Goal: Information Seeking & Learning: Learn about a topic

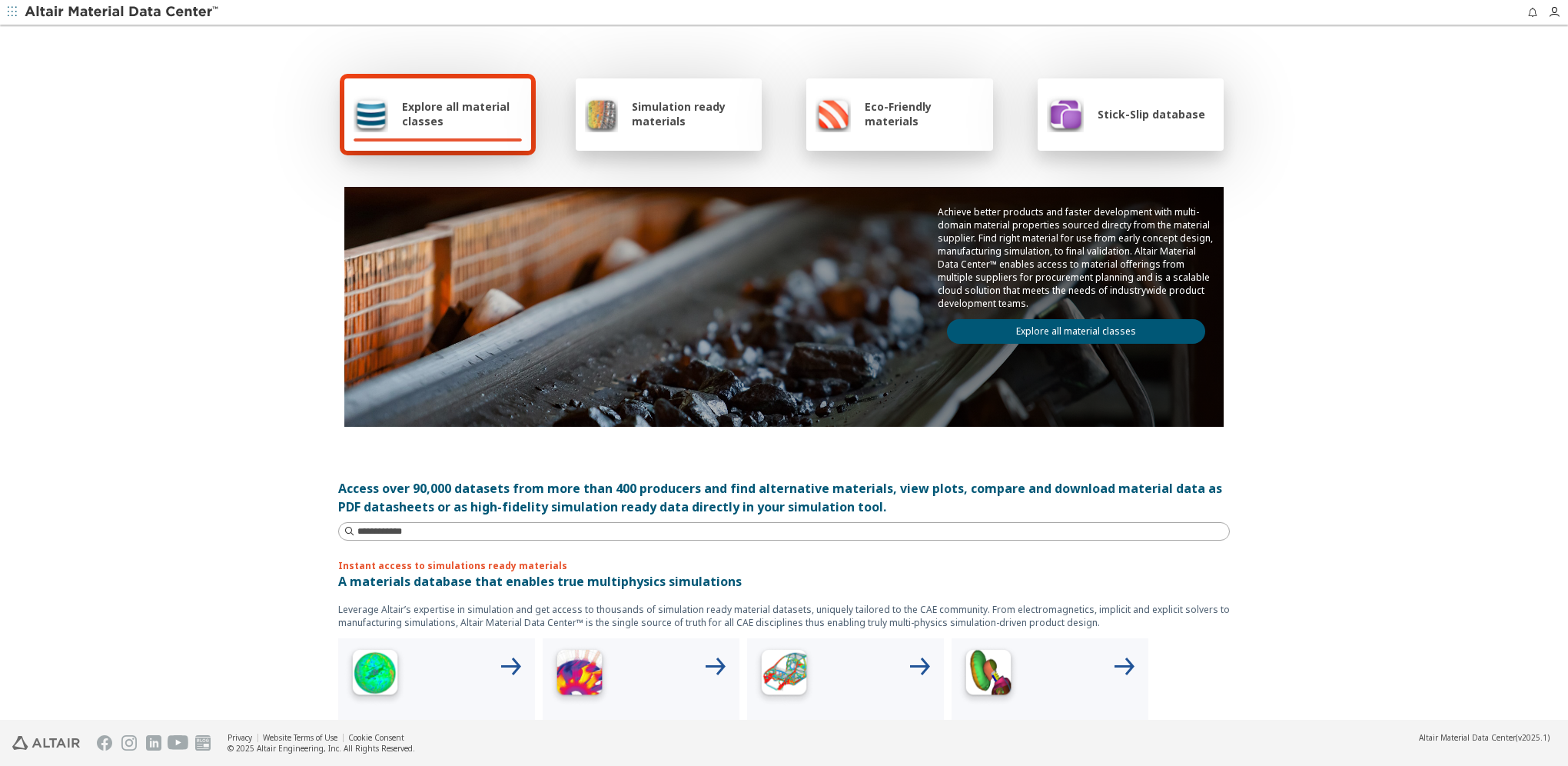
click at [1083, 319] on link "Explore all material classes" at bounding box center [1076, 331] width 258 height 25
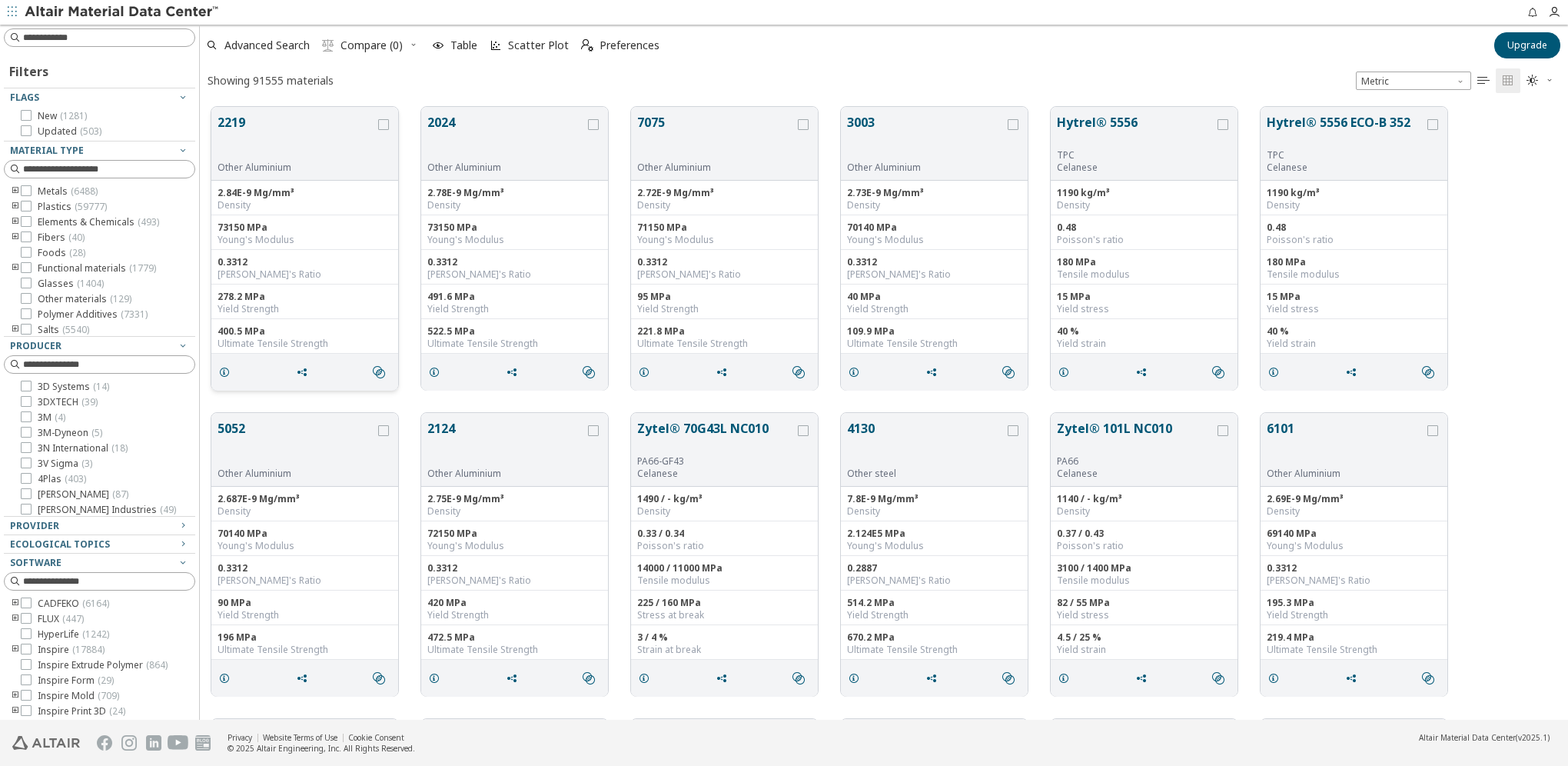
scroll to position [613, 1357]
click at [233, 379] on span "grid" at bounding box center [227, 372] width 25 height 29
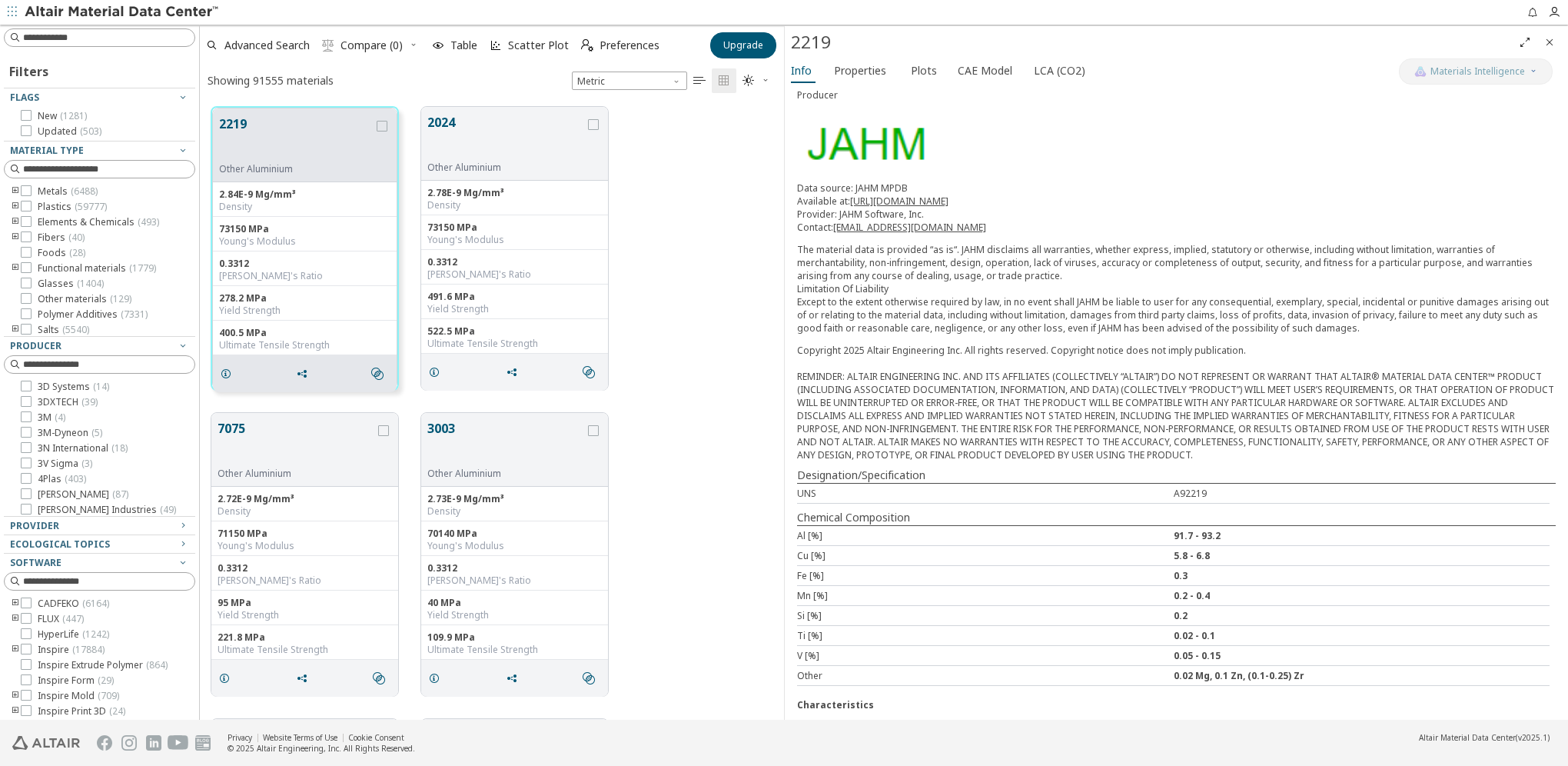
scroll to position [120, 0]
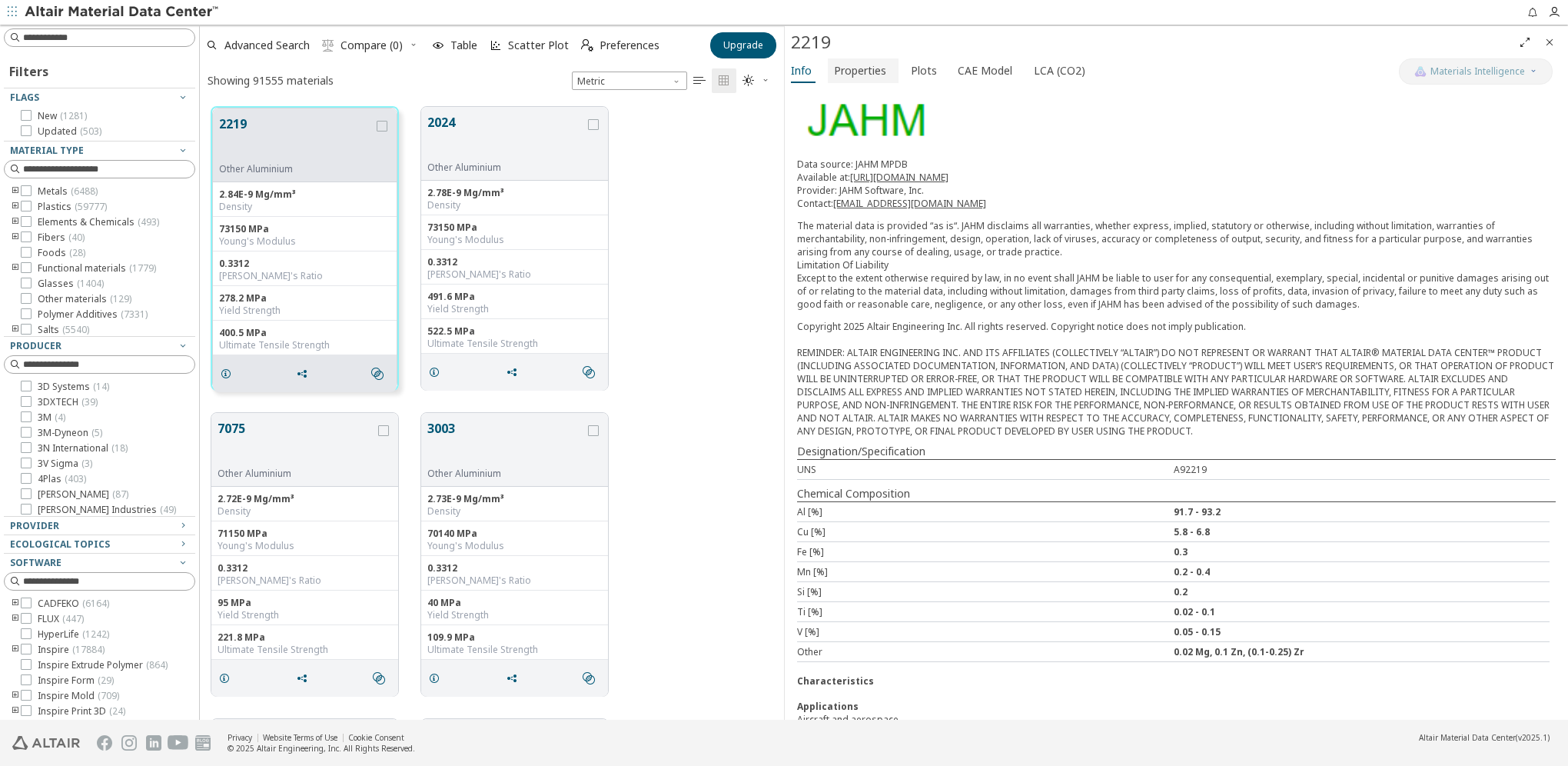
click at [867, 67] on span "Properties" at bounding box center [860, 71] width 52 height 25
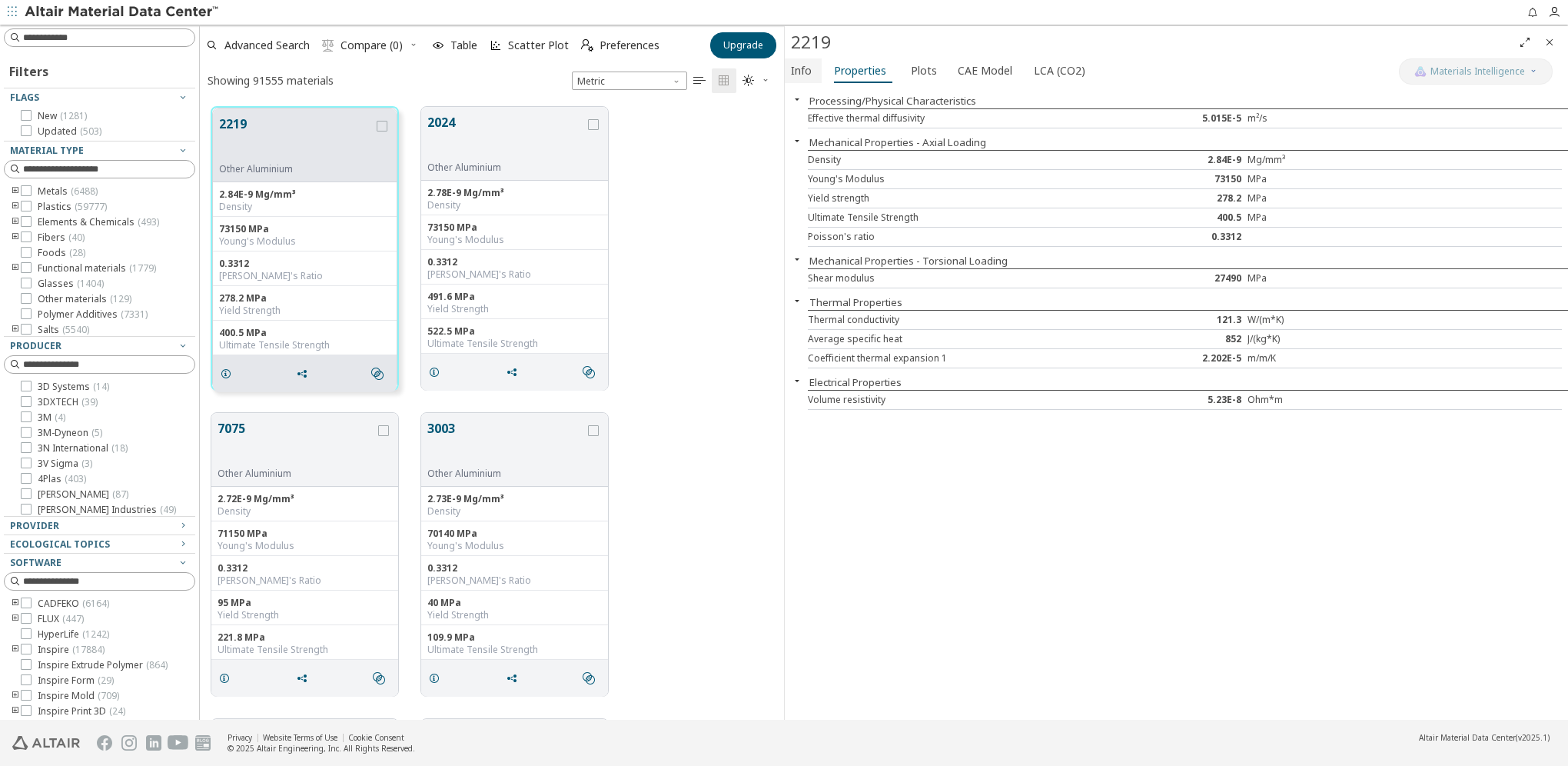
click at [803, 74] on span "Info" at bounding box center [801, 71] width 21 height 25
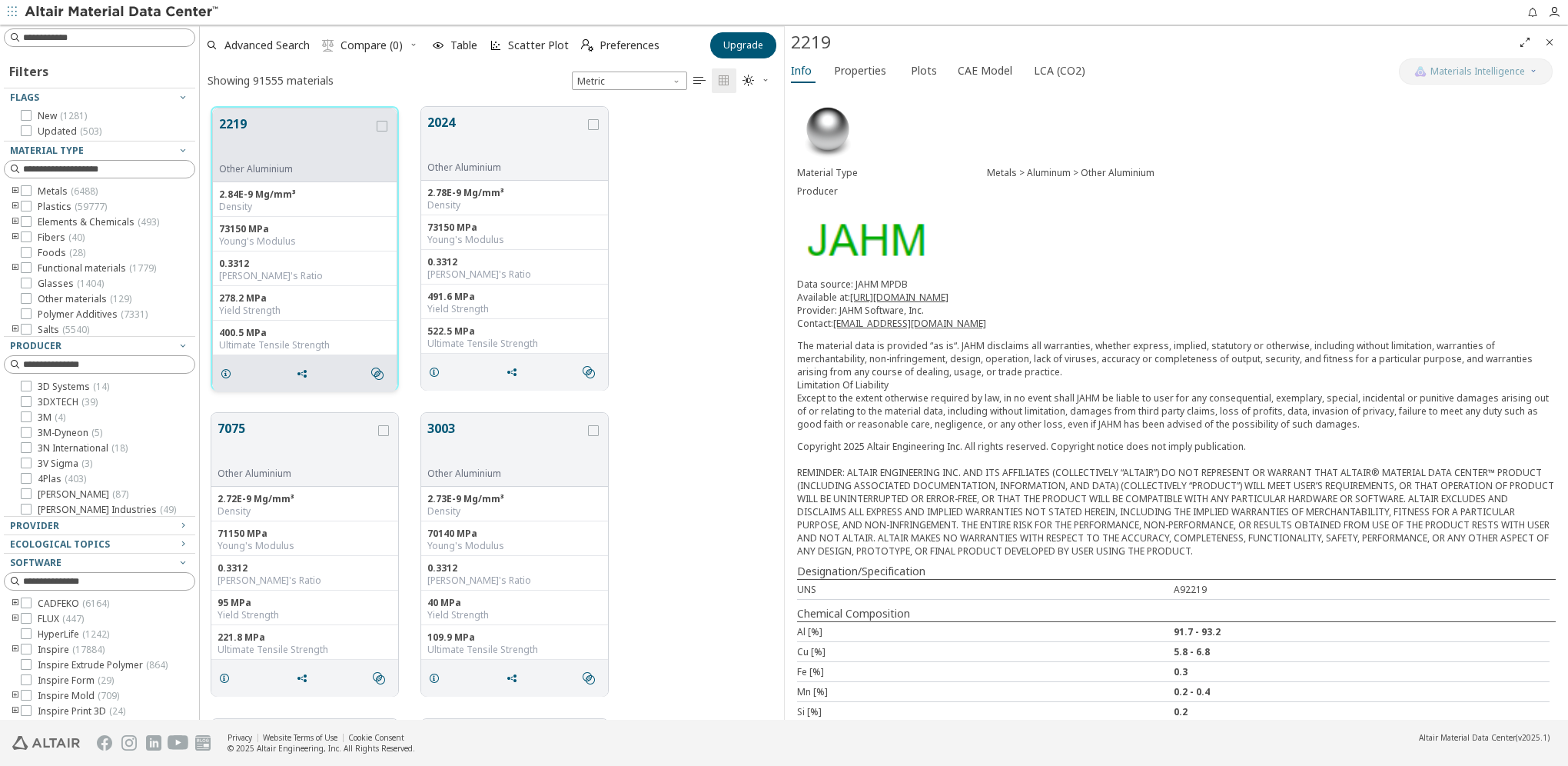
click at [325, 133] on button "2219" at bounding box center [296, 139] width 154 height 49
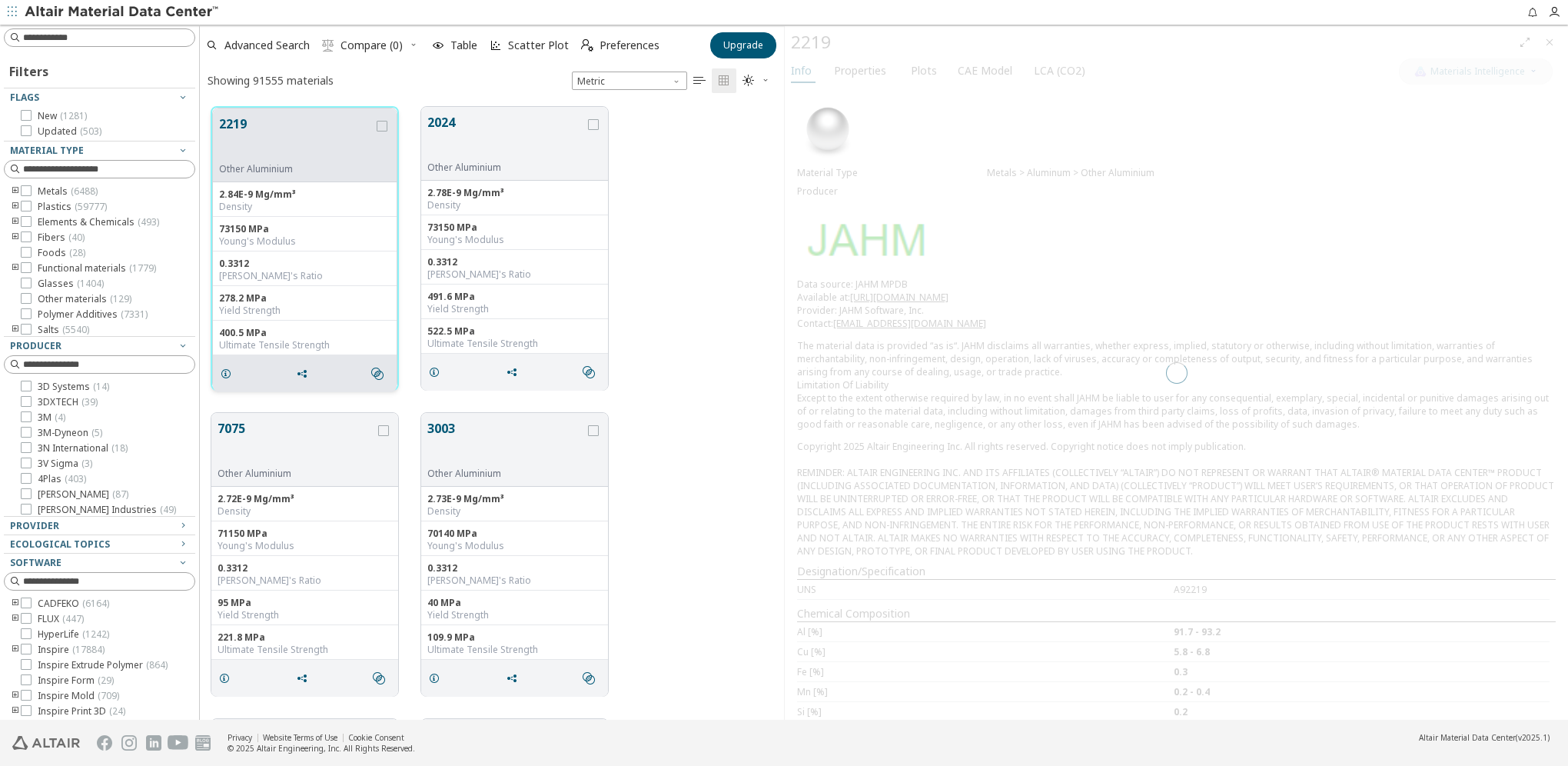
click at [236, 120] on button "2219" at bounding box center [296, 139] width 154 height 49
click at [375, 368] on icon "" at bounding box center [377, 373] width 12 height 12
click at [381, 360] on span "" at bounding box center [381, 374] width 25 height 29
click at [378, 370] on icon "" at bounding box center [377, 373] width 12 height 12
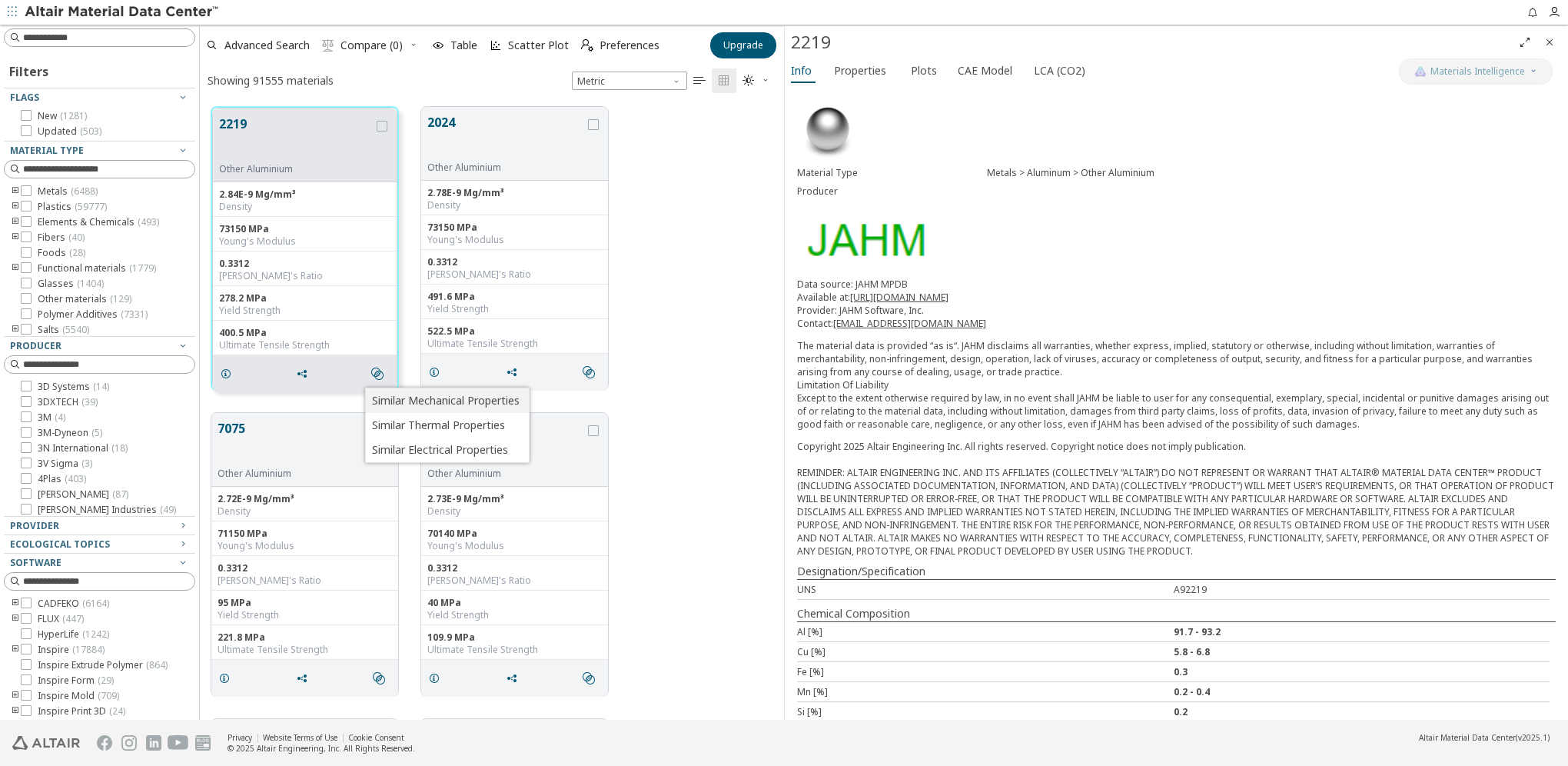
click at [420, 404] on span "Similar Mechanical Properties" at bounding box center [446, 400] width 148 height 25
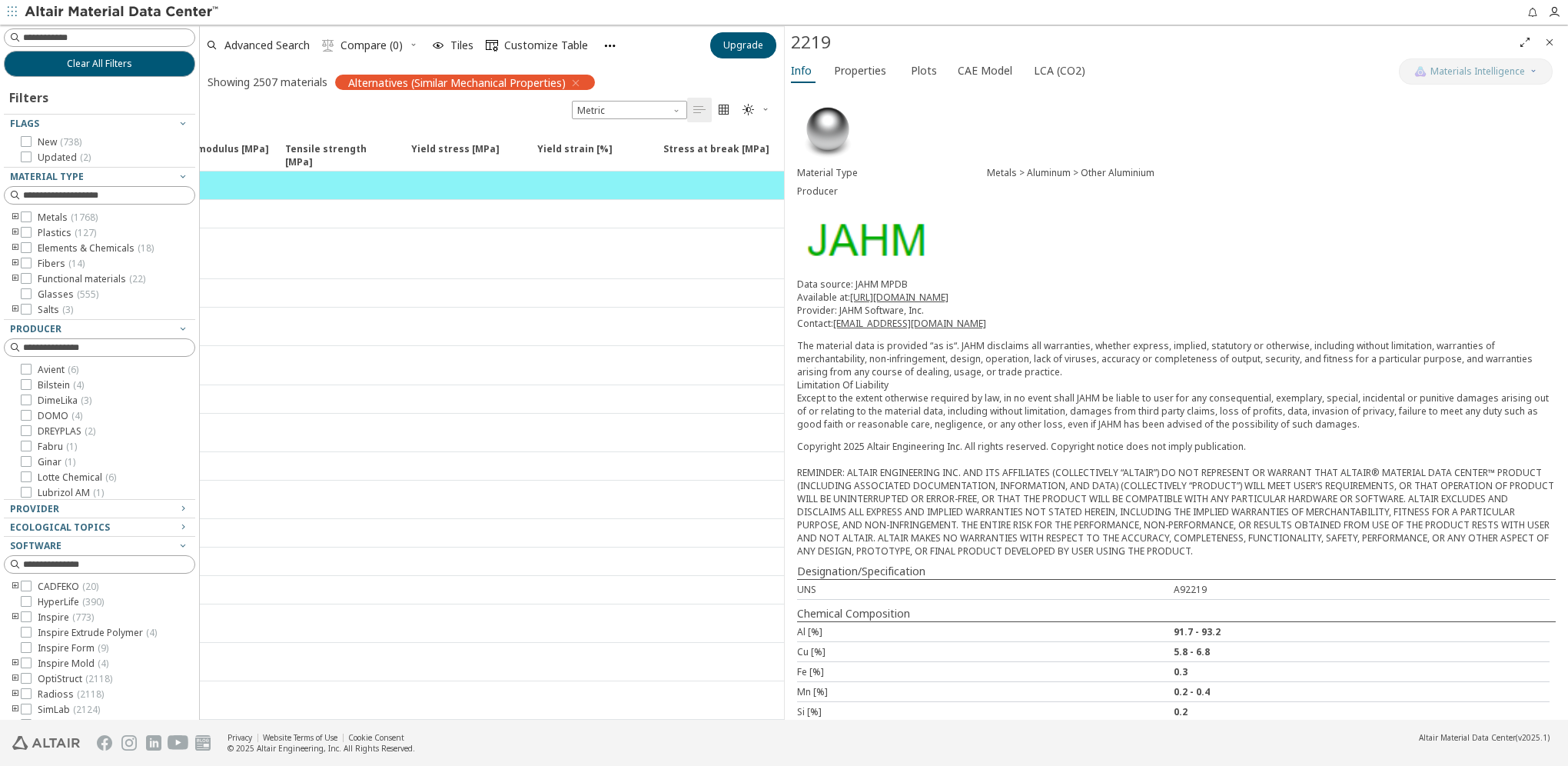
scroll to position [0, 0]
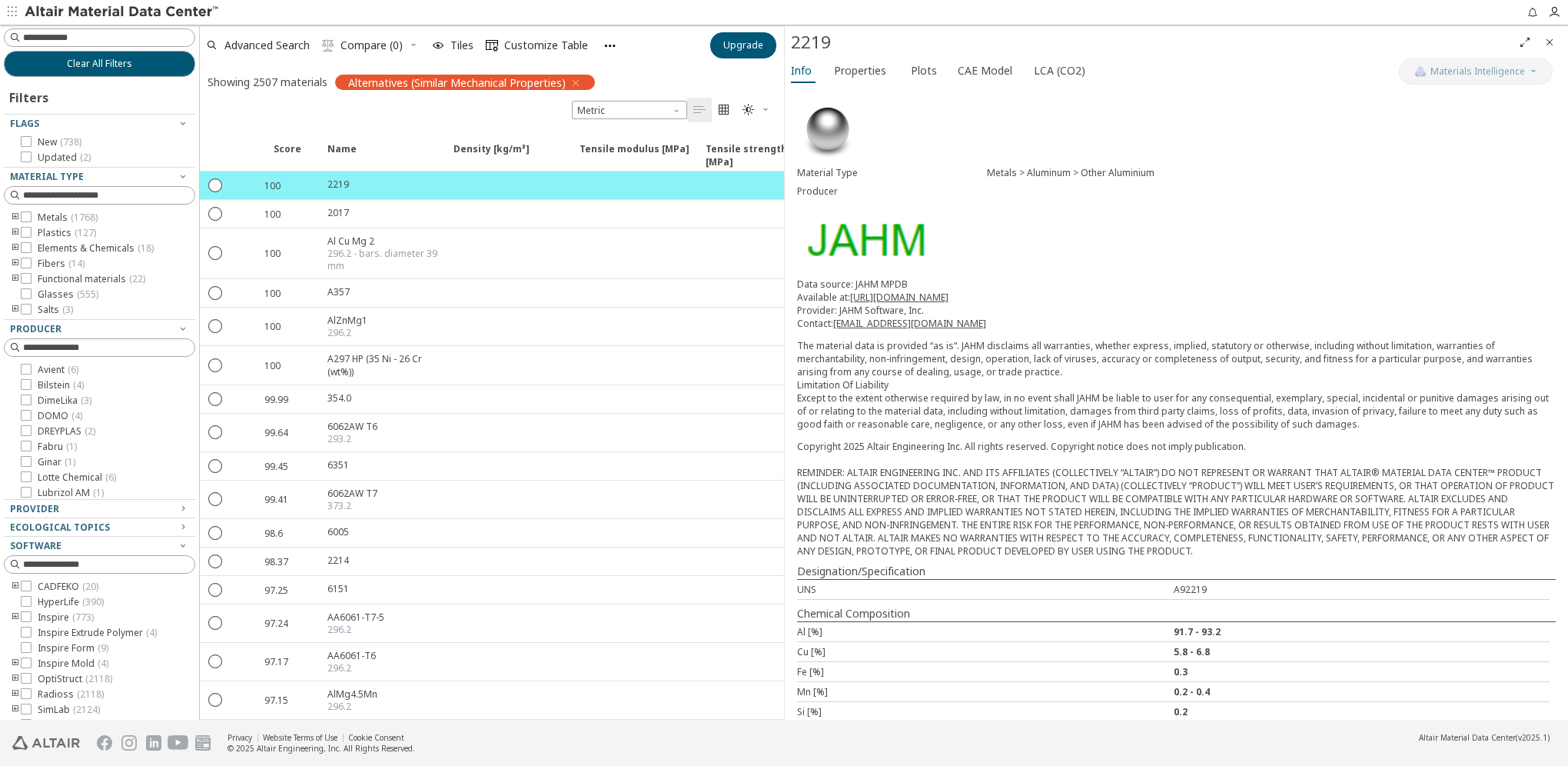
click at [763, 106] on icon "button" at bounding box center [766, 109] width 9 height 9
click at [767, 153] on span "Light Blue" at bounding box center [805, 159] width 123 height 25
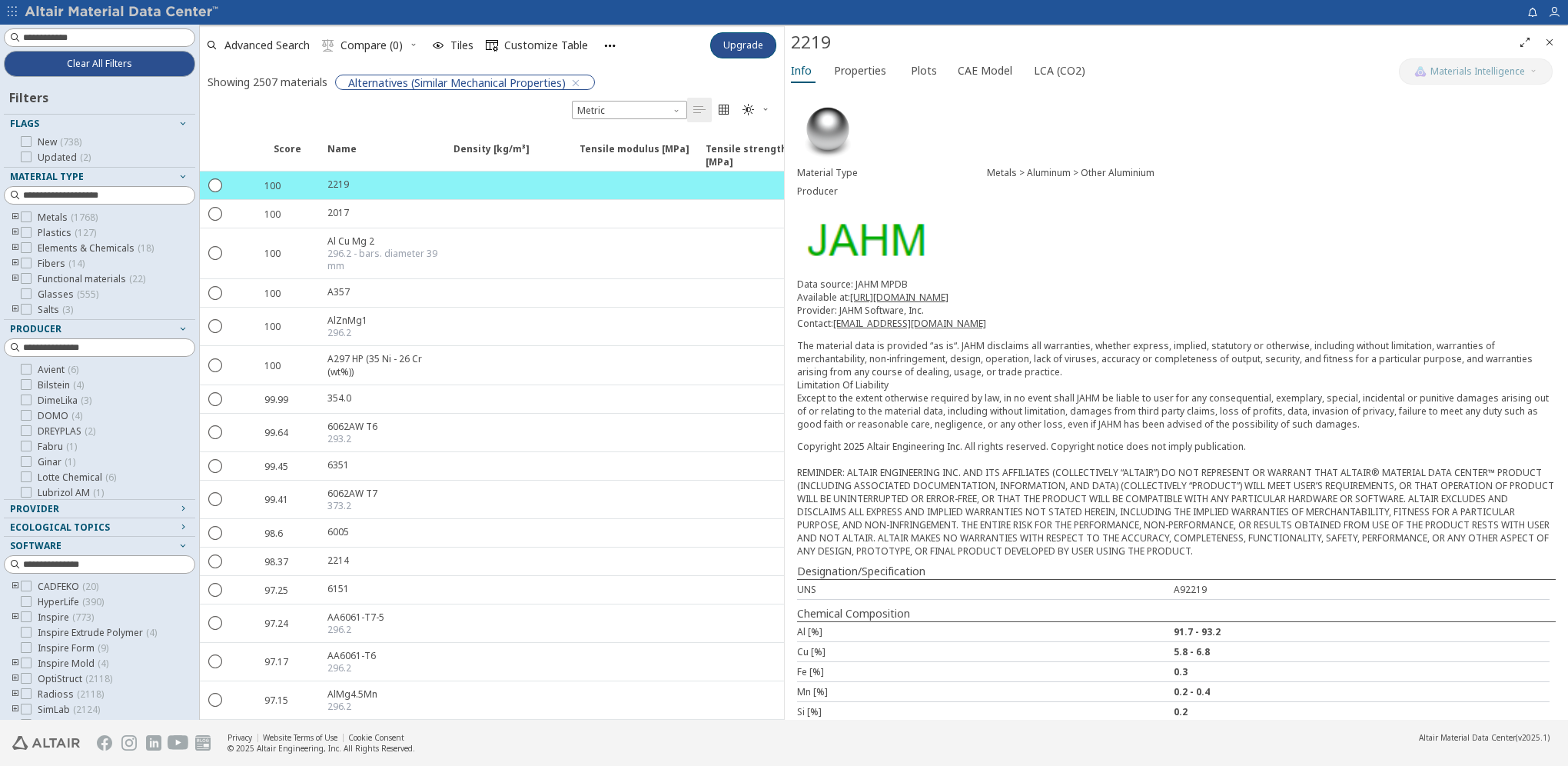
click at [761, 107] on icon "button" at bounding box center [766, 109] width 9 height 9
click at [763, 181] on span "Dark" at bounding box center [805, 184] width 123 height 25
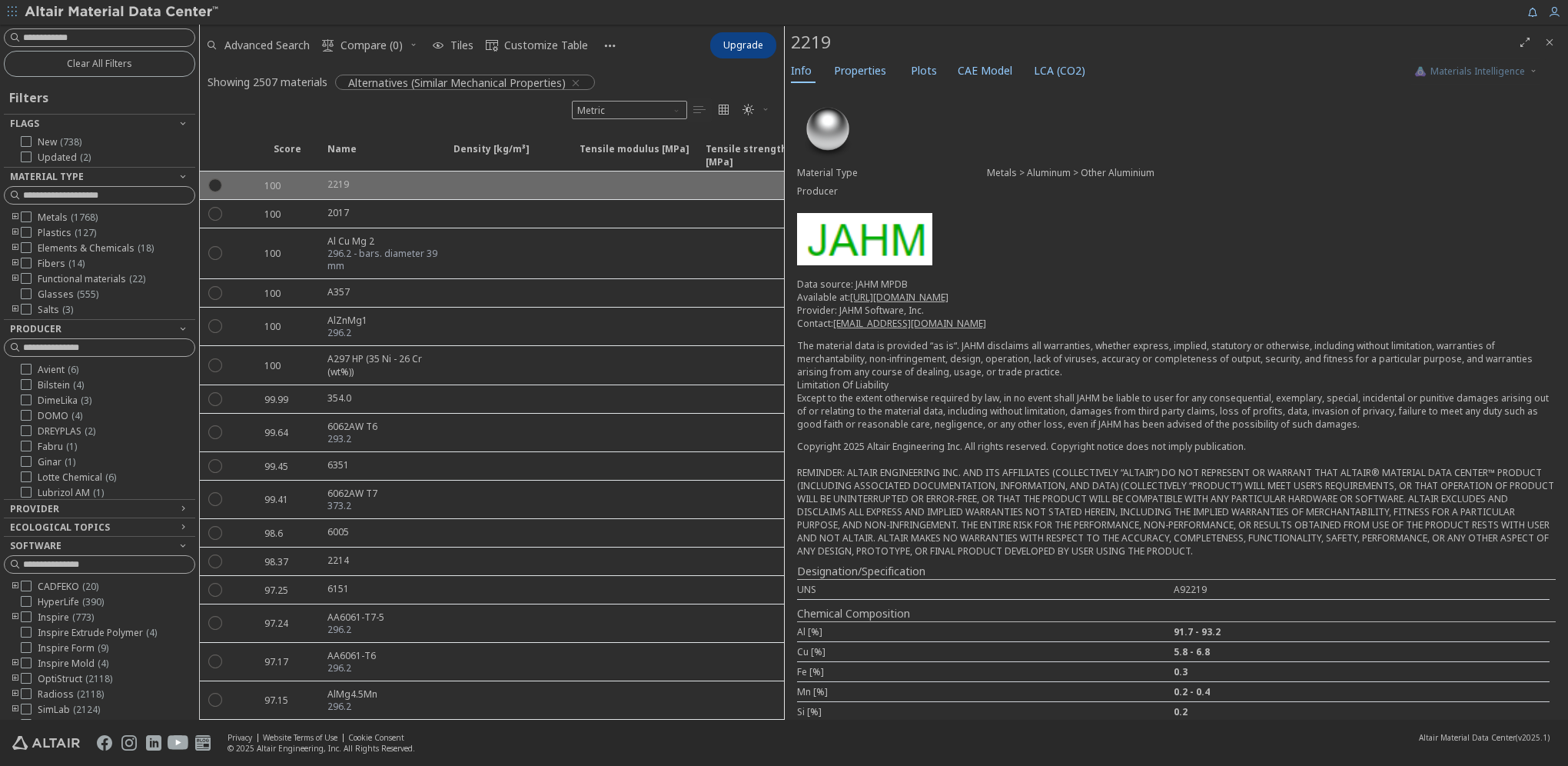
click at [759, 110] on span "" at bounding box center [756, 109] width 34 height 25
click at [763, 136] on span "Light" at bounding box center [805, 134] width 123 height 25
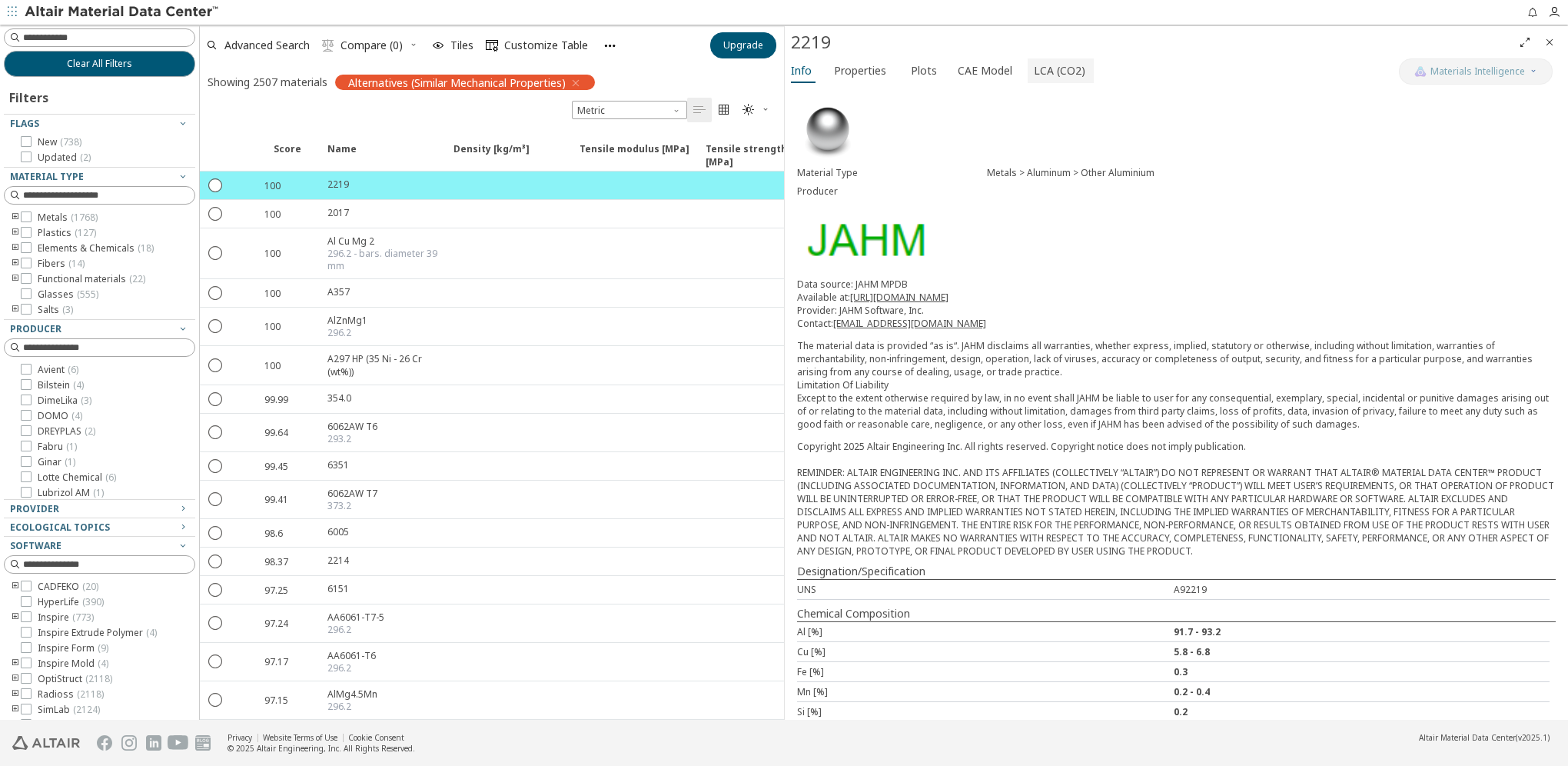
click at [1046, 68] on span "LCA (CO2)" at bounding box center [1060, 71] width 51 height 25
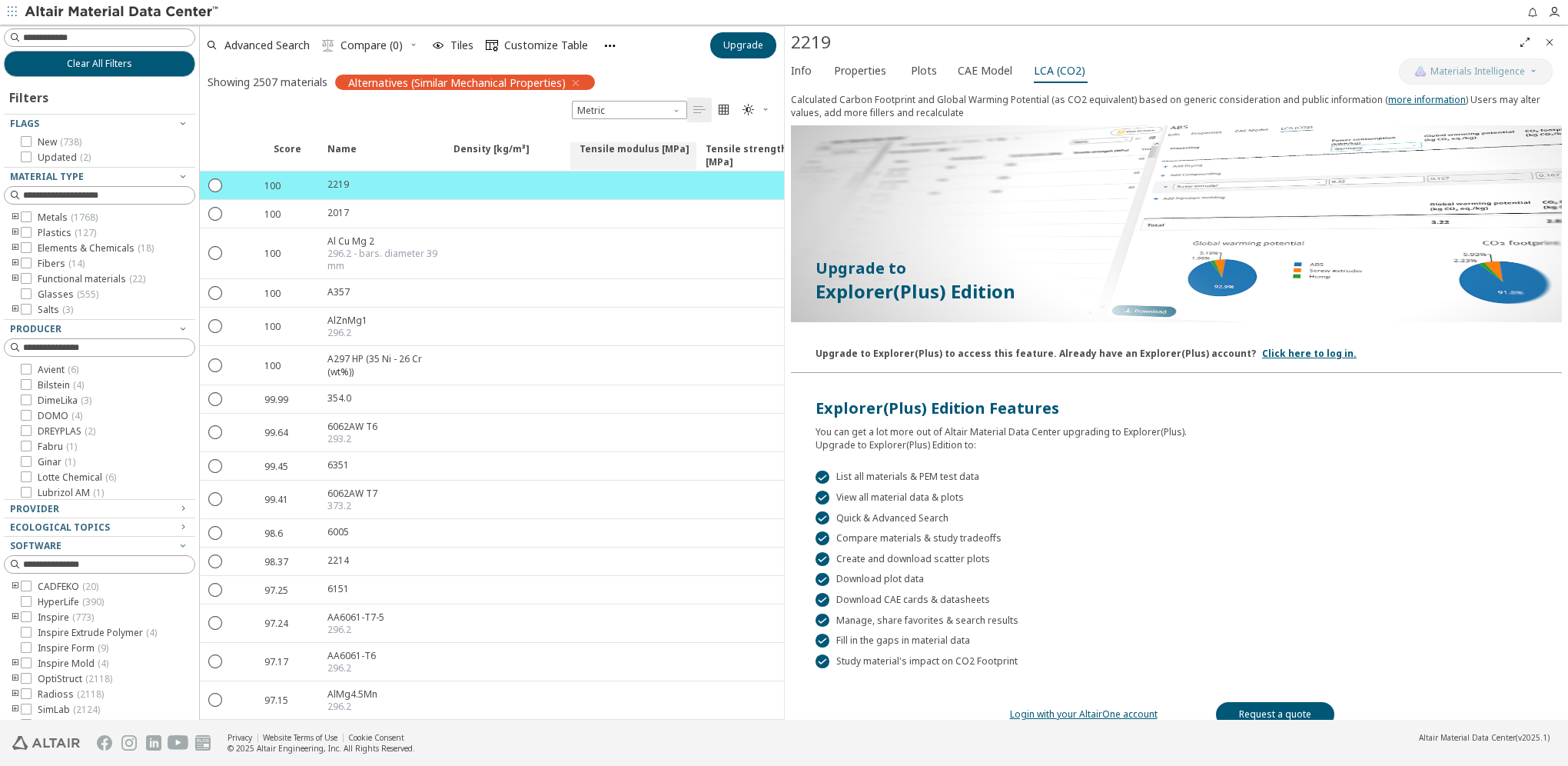
click at [623, 146] on span "Tensile modulus [MPa]" at bounding box center [635, 156] width 110 height 28
click at [580, 81] on icon "button" at bounding box center [575, 83] width 12 height 12
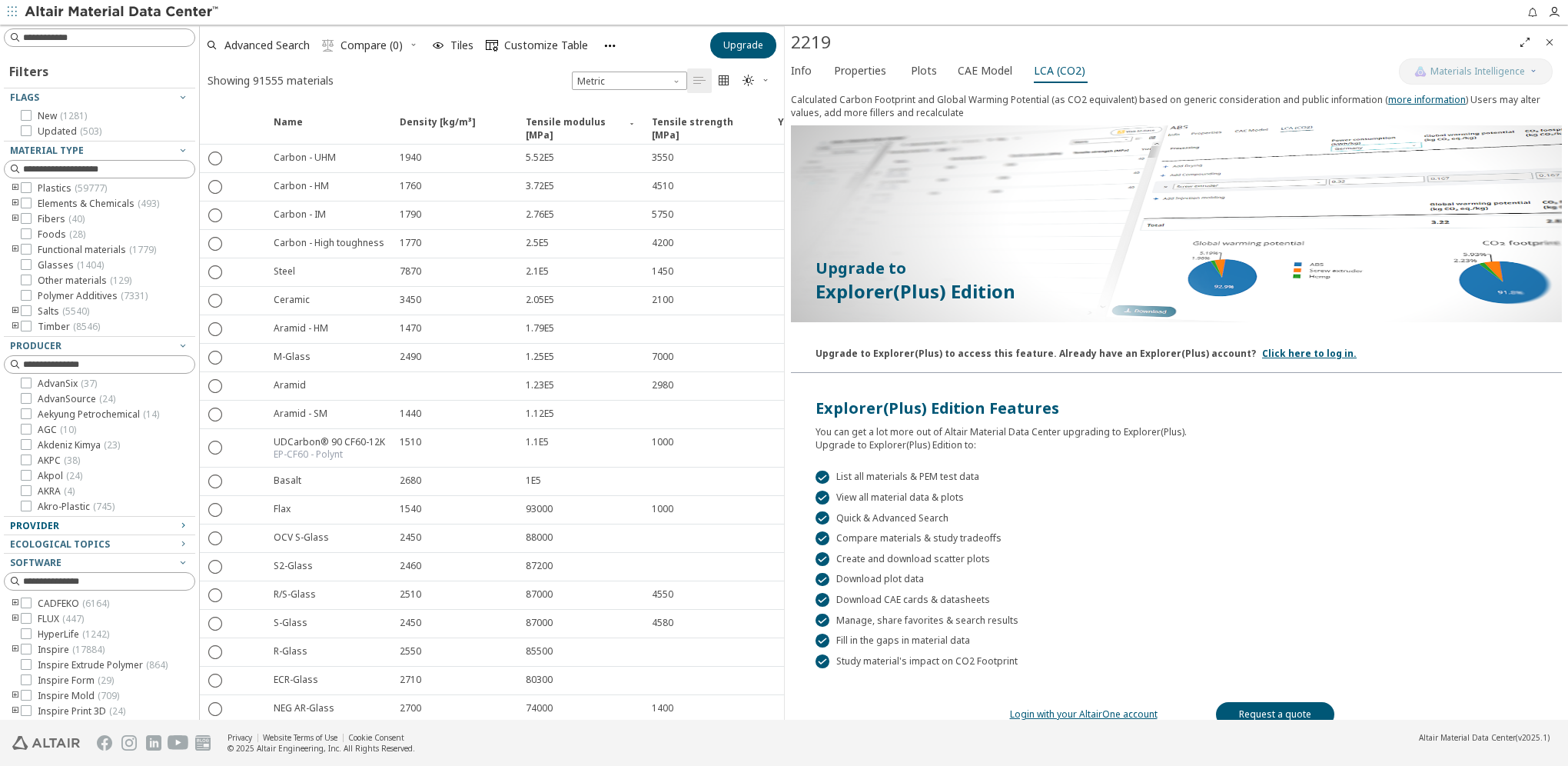
scroll to position [32, 0]
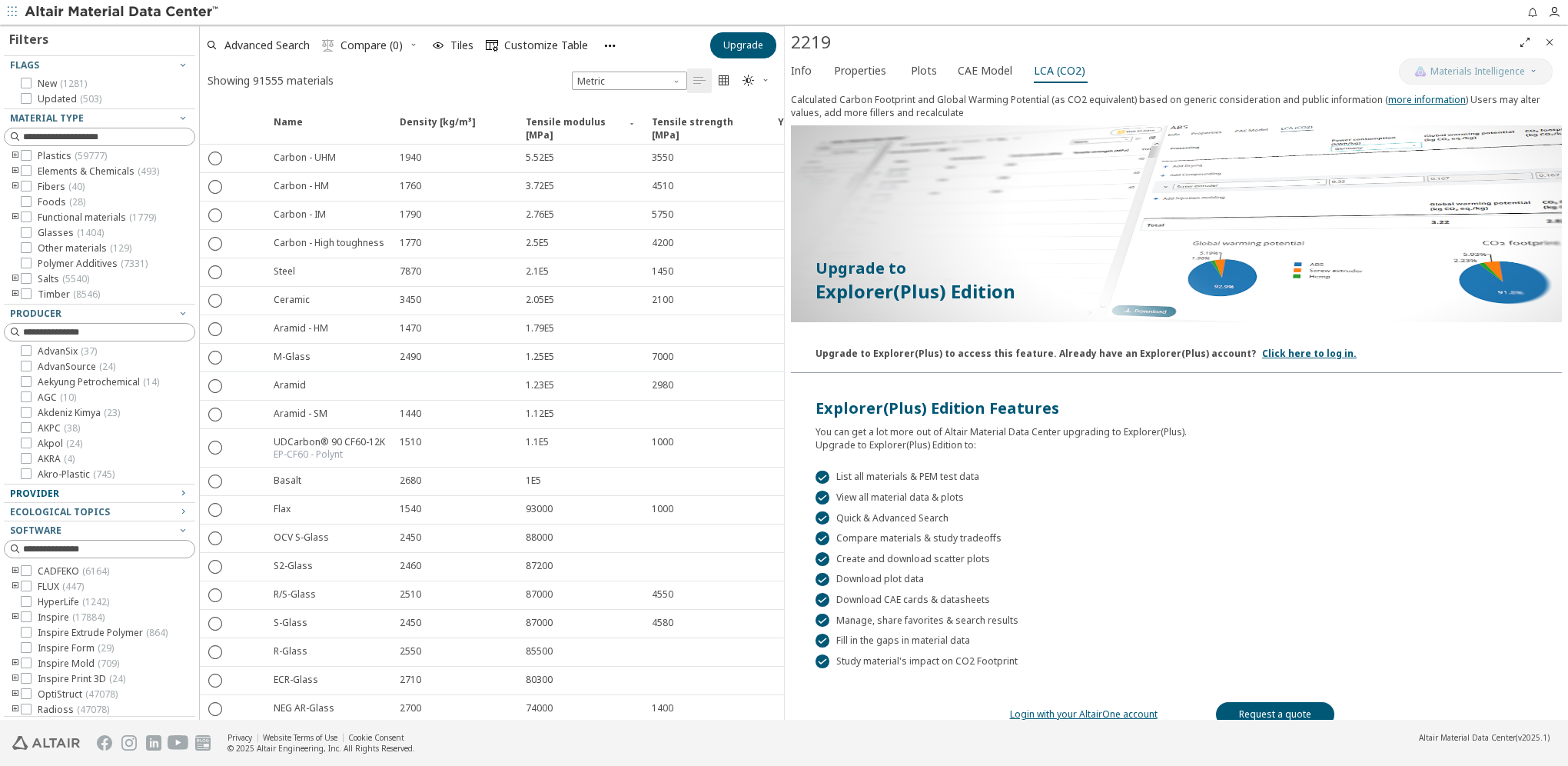
click at [176, 489] on icon "button" at bounding box center [182, 493] width 12 height 12
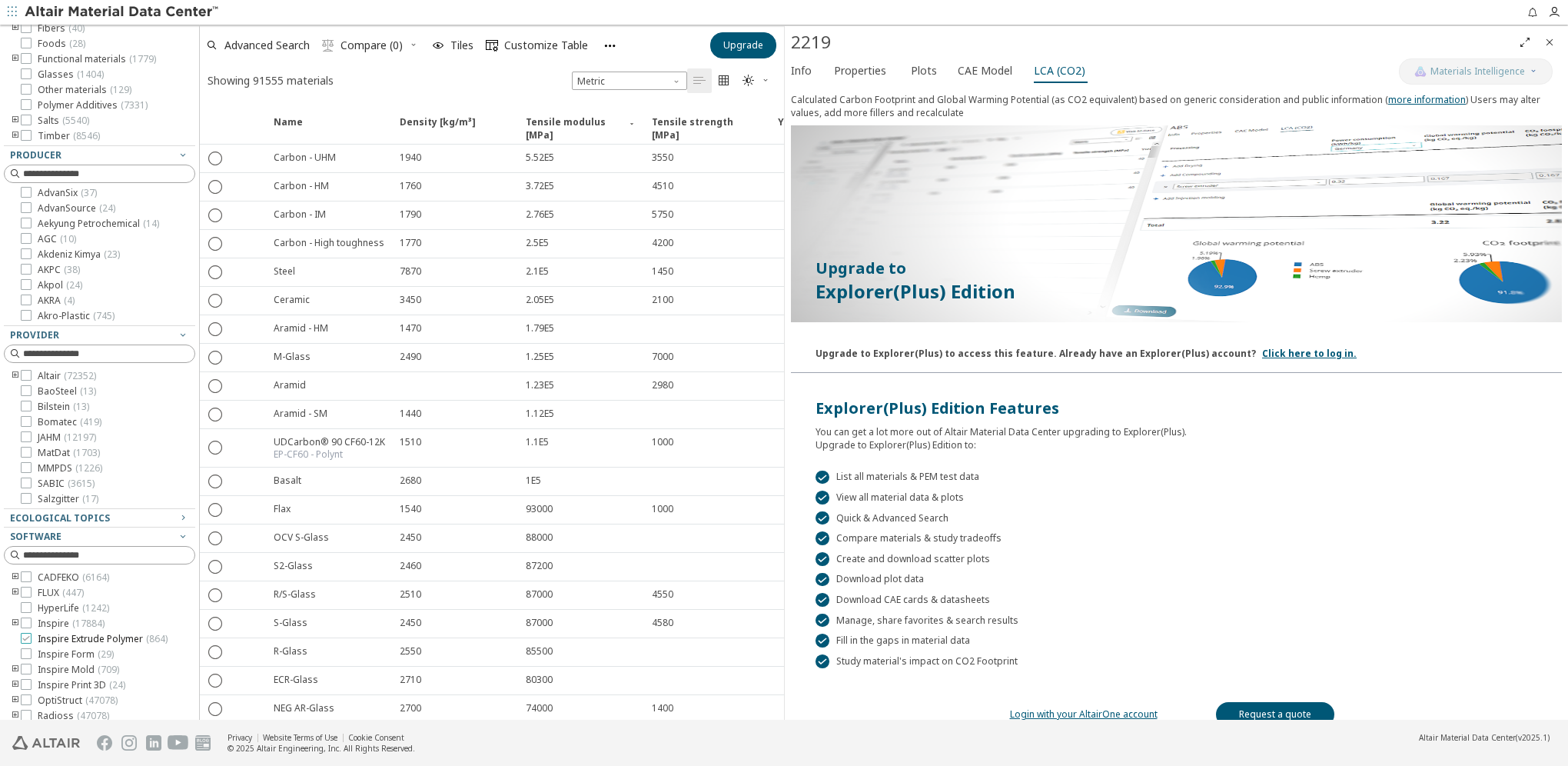
scroll to position [197, 0]
click at [12, 365] on icon "toogle group" at bounding box center [16, 370] width 11 height 12
click at [15, 369] on icon "toogle group" at bounding box center [16, 370] width 11 height 12
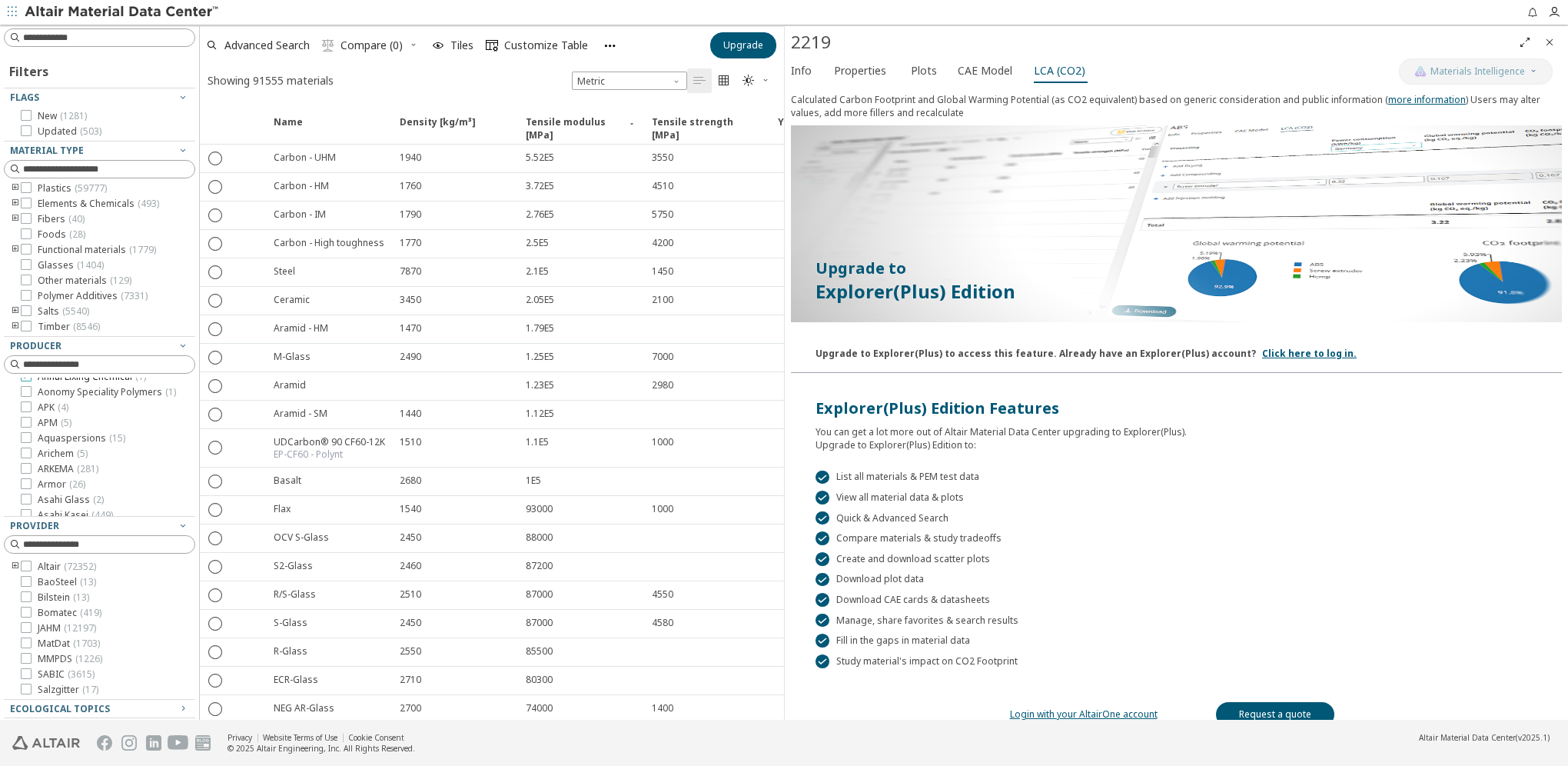
scroll to position [770, 0]
click at [106, 360] on input at bounding box center [101, 364] width 188 height 17
type input "*"
click at [90, 162] on input at bounding box center [108, 169] width 172 height 16
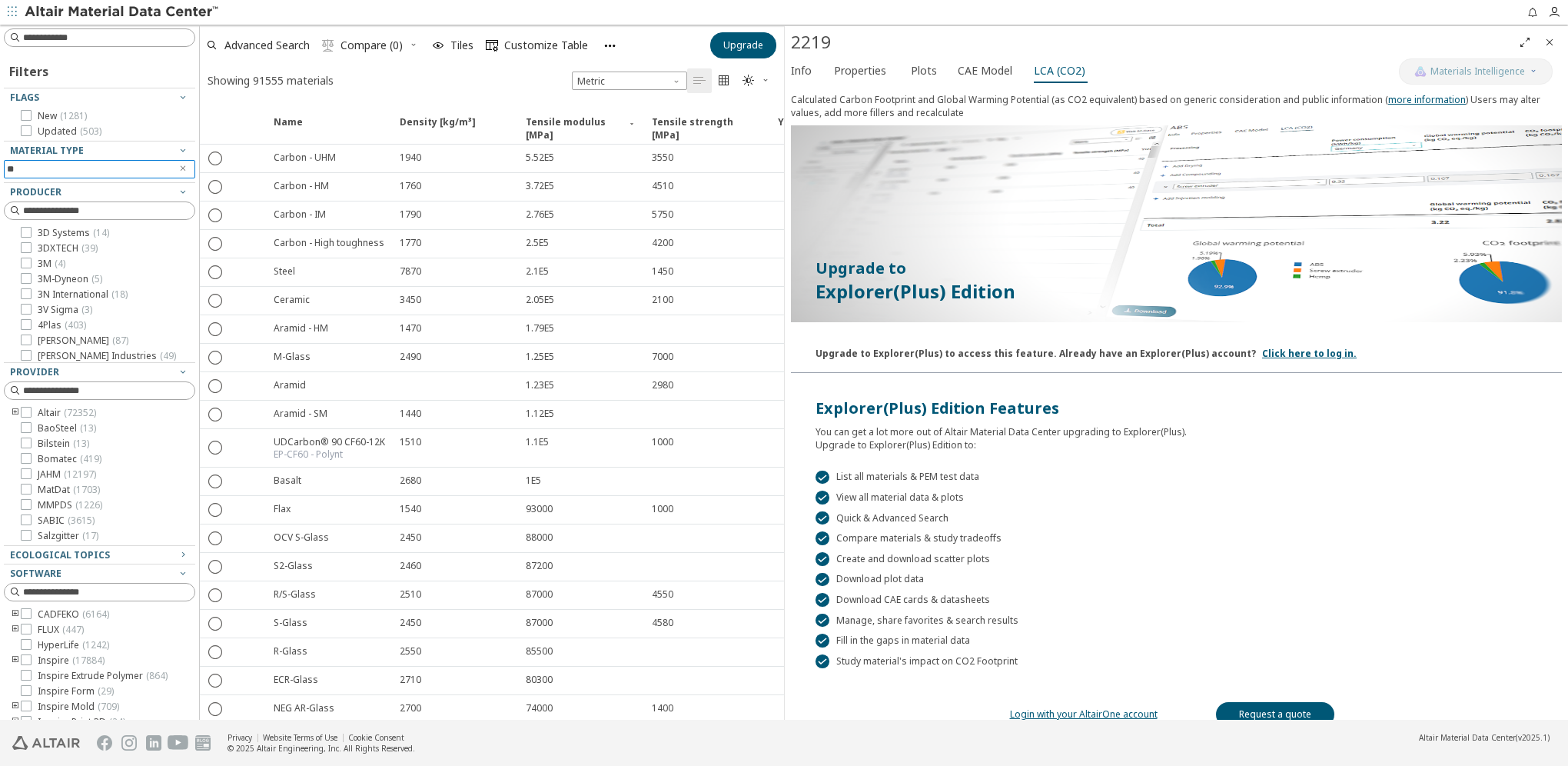
type input "*"
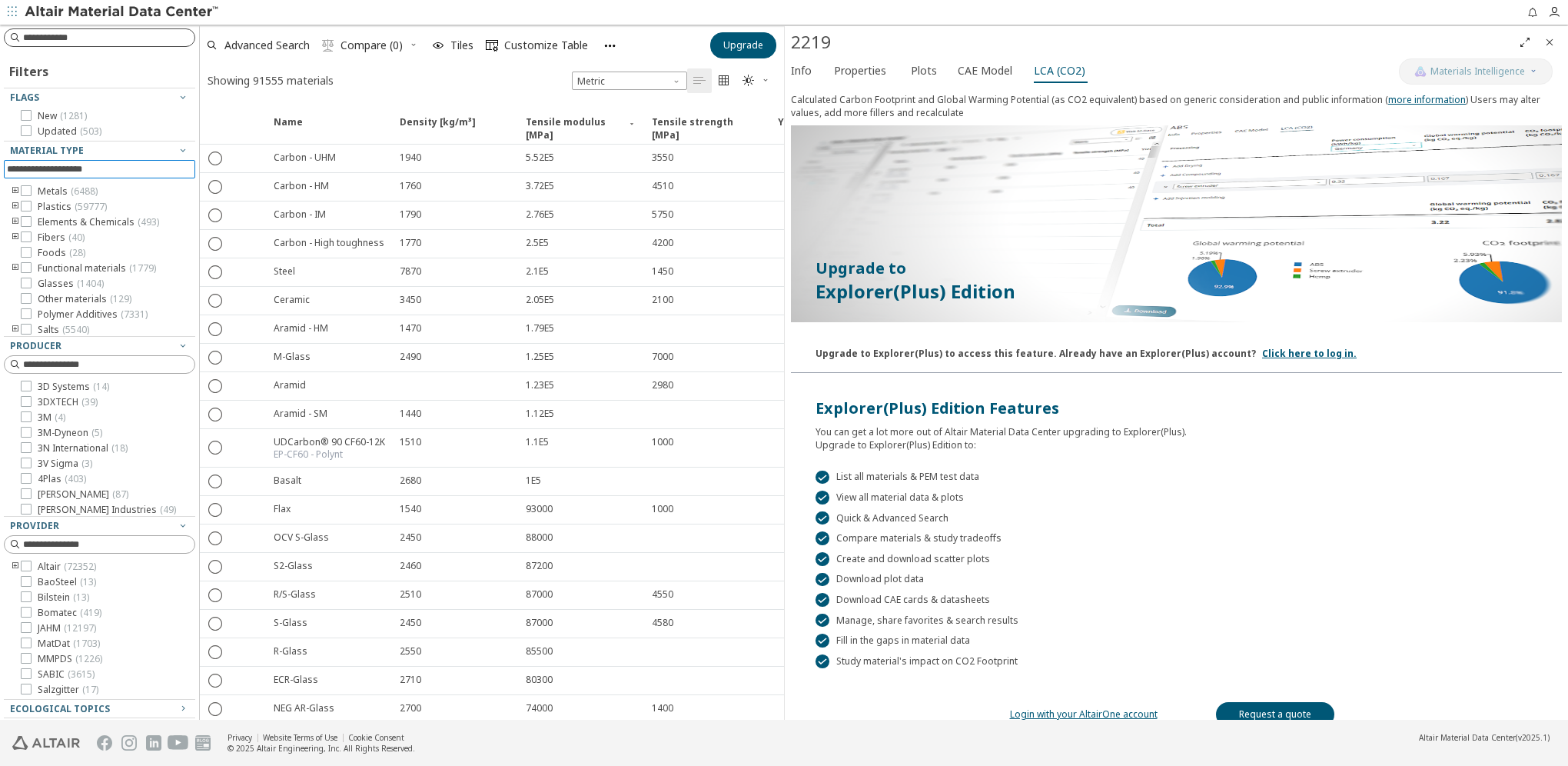
click at [82, 36] on input at bounding box center [108, 38] width 172 height 16
type input "*"
click at [1553, 40] on icon "Close" at bounding box center [1550, 41] width 12 height 12
